Goal: Task Accomplishment & Management: Manage account settings

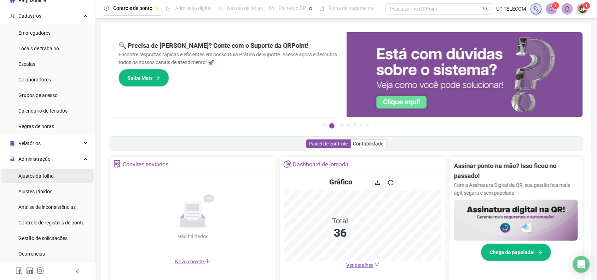
scroll to position [44, 0]
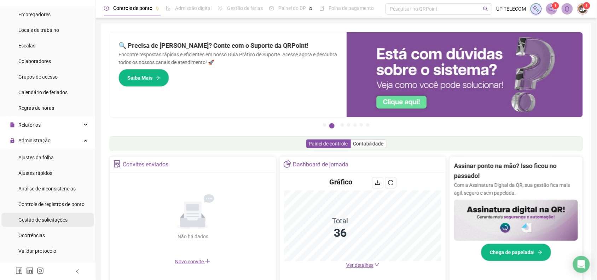
click at [35, 217] on span "Gestão de solicitações" at bounding box center [42, 220] width 49 height 6
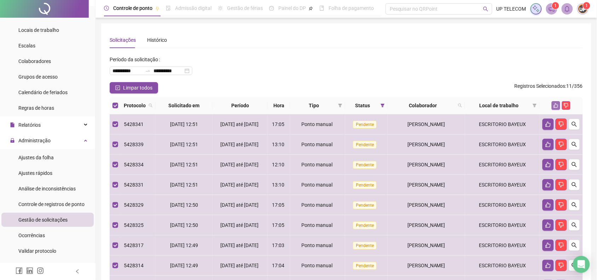
click at [557, 104] on icon "like" at bounding box center [555, 105] width 5 height 5
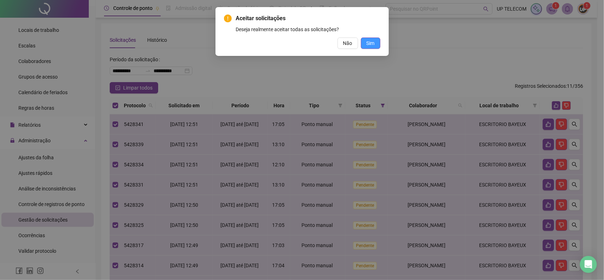
click at [372, 42] on span "Sim" at bounding box center [370, 43] width 8 height 8
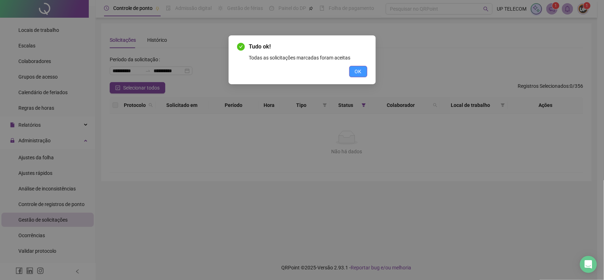
click at [363, 71] on button "OK" at bounding box center [358, 71] width 18 height 11
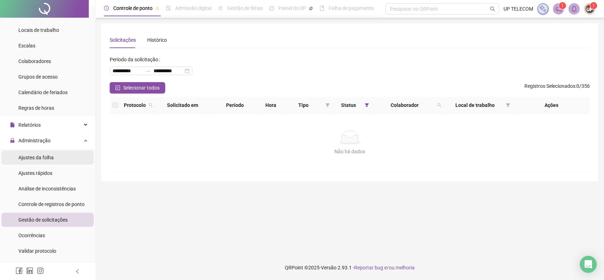
click at [68, 151] on li "Ajustes da folha" at bounding box center [47, 157] width 92 height 14
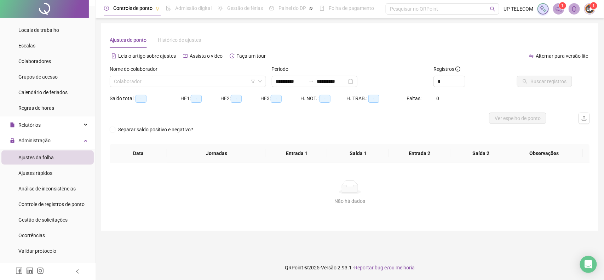
type input "**********"
click at [159, 80] on input "search" at bounding box center [184, 81] width 141 height 11
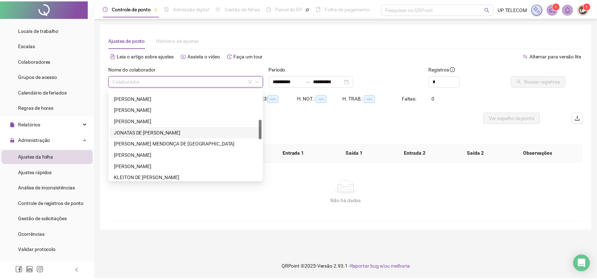
scroll to position [317, 0]
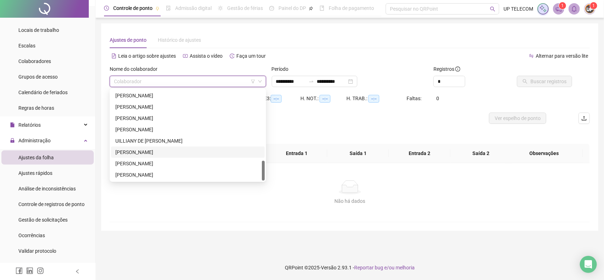
click at [153, 149] on div "[PERSON_NAME]" at bounding box center [187, 152] width 145 height 8
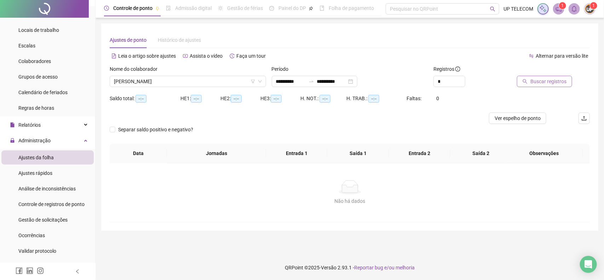
click at [536, 84] on span "Buscar registros" at bounding box center [548, 81] width 36 height 8
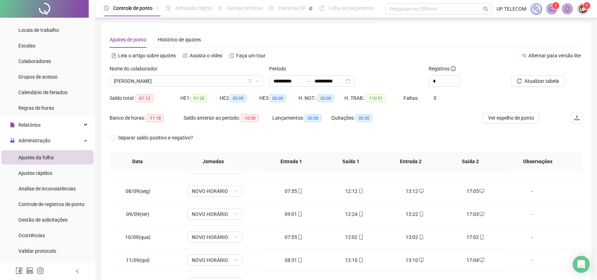
scroll to position [0, 0]
click at [456, 78] on icon "up" at bounding box center [456, 79] width 2 height 2
type input "*"
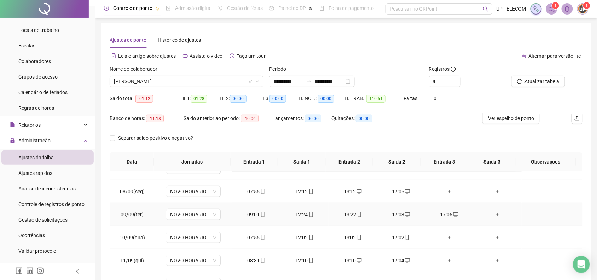
click at [390, 216] on div "17:03" at bounding box center [401, 214] width 37 height 8
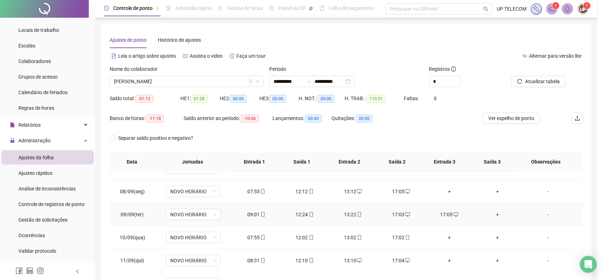
type input "**********"
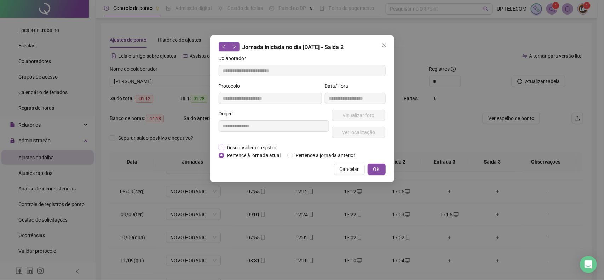
click at [230, 145] on span "Desconsiderar registro" at bounding box center [251, 148] width 55 height 8
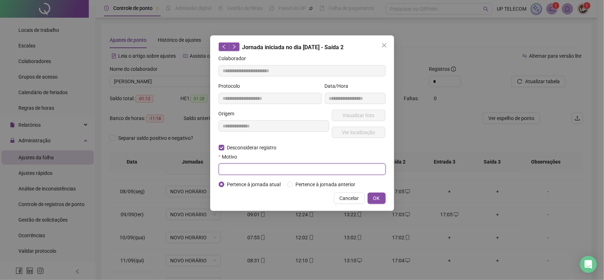
click at [259, 170] on input "text" at bounding box center [302, 168] width 167 height 11
type input "****"
click at [373, 200] on span "OK" at bounding box center [376, 198] width 7 height 8
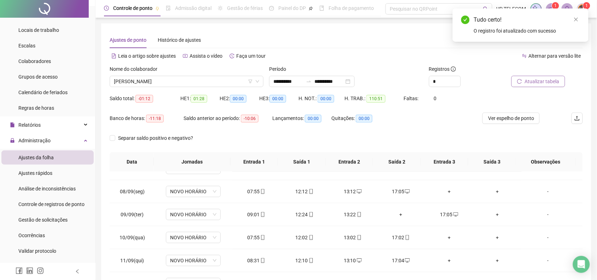
click at [536, 82] on span "Atualizar tabela" at bounding box center [542, 81] width 35 height 8
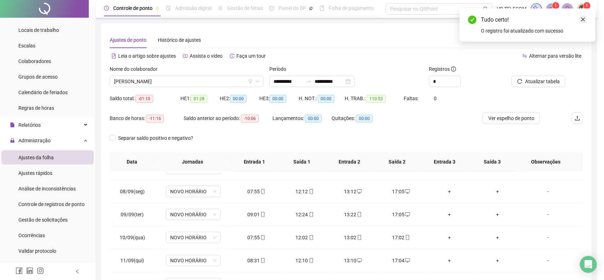
click at [582, 19] on icon "close" at bounding box center [582, 19] width 5 height 5
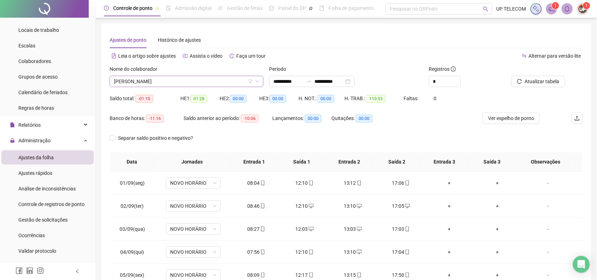
click at [182, 81] on span "[PERSON_NAME]" at bounding box center [186, 81] width 145 height 11
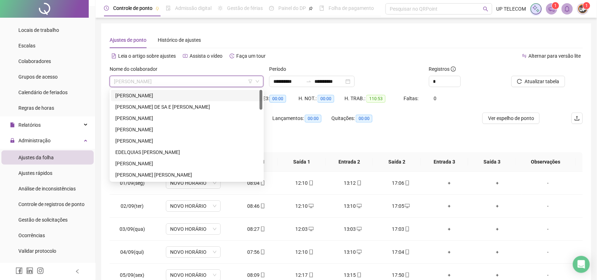
click at [142, 98] on div "[PERSON_NAME]" at bounding box center [186, 96] width 143 height 8
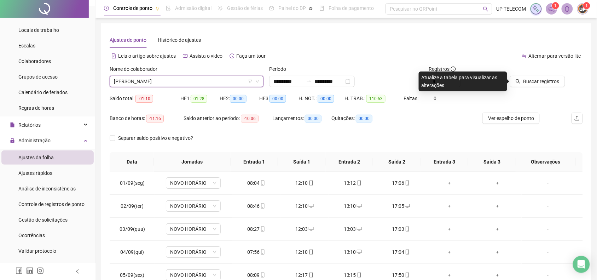
click at [545, 73] on div at bounding box center [536, 70] width 57 height 11
click at [544, 78] on span "Buscar registros" at bounding box center [541, 81] width 36 height 8
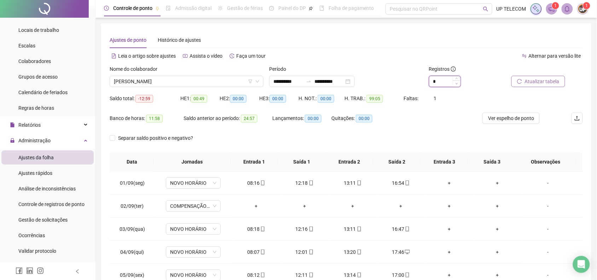
click at [455, 83] on icon "down" at bounding box center [456, 83] width 2 height 1
type input "*"
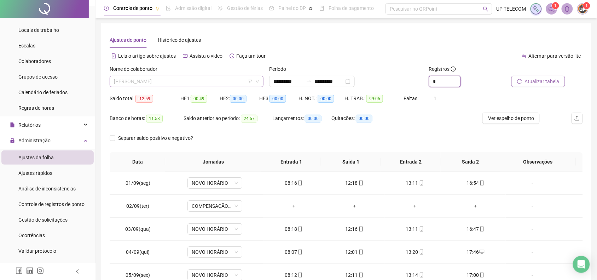
click at [211, 82] on span "[PERSON_NAME]" at bounding box center [186, 81] width 145 height 11
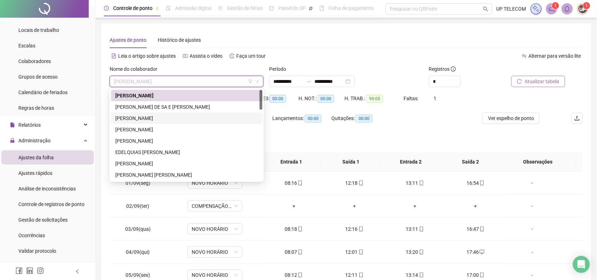
click at [190, 115] on div "[PERSON_NAME]" at bounding box center [186, 118] width 143 height 8
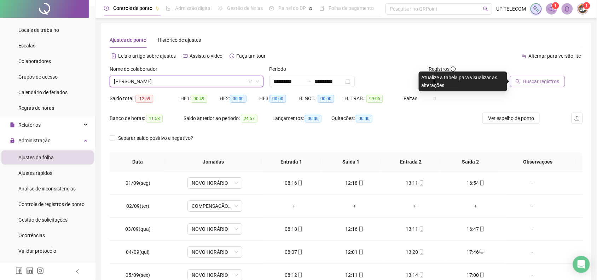
click at [538, 84] on span "Buscar registros" at bounding box center [541, 81] width 36 height 8
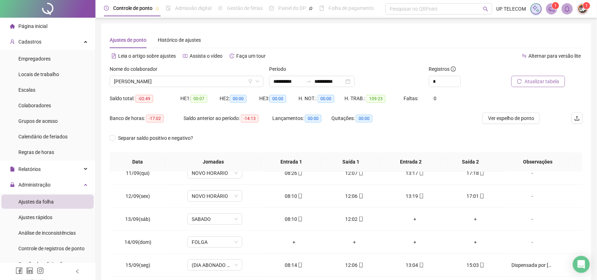
click at [534, 82] on span "Atualizar tabela" at bounding box center [542, 81] width 35 height 8
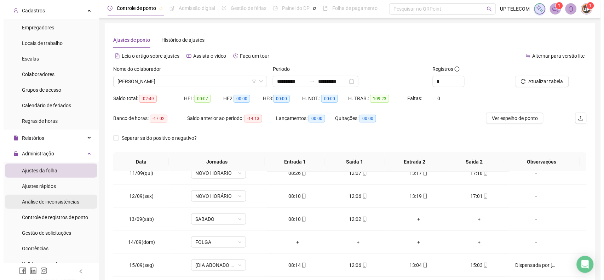
scroll to position [44, 0]
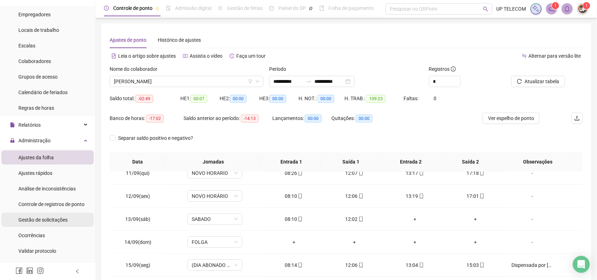
click at [40, 220] on span "Gestão de solicitações" at bounding box center [42, 220] width 49 height 6
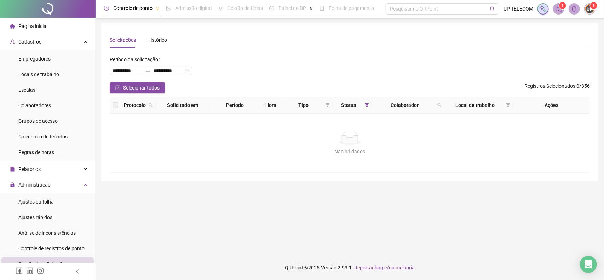
click at [39, 27] on span "Página inicial" at bounding box center [32, 26] width 29 height 6
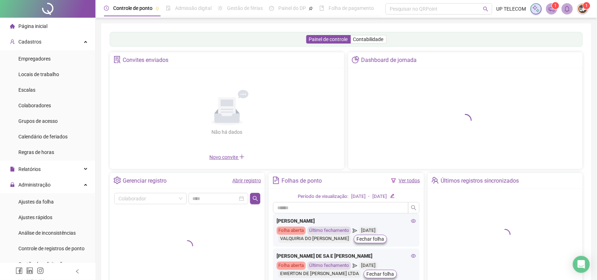
click at [50, 22] on li "Página inicial" at bounding box center [47, 26] width 92 height 14
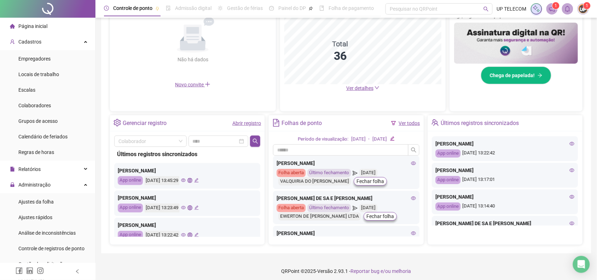
scroll to position [88, 0]
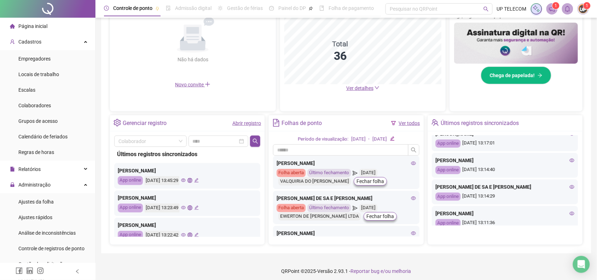
click at [17, 22] on div "Página inicial" at bounding box center [28, 26] width 37 height 14
